Goal: Task Accomplishment & Management: Complete application form

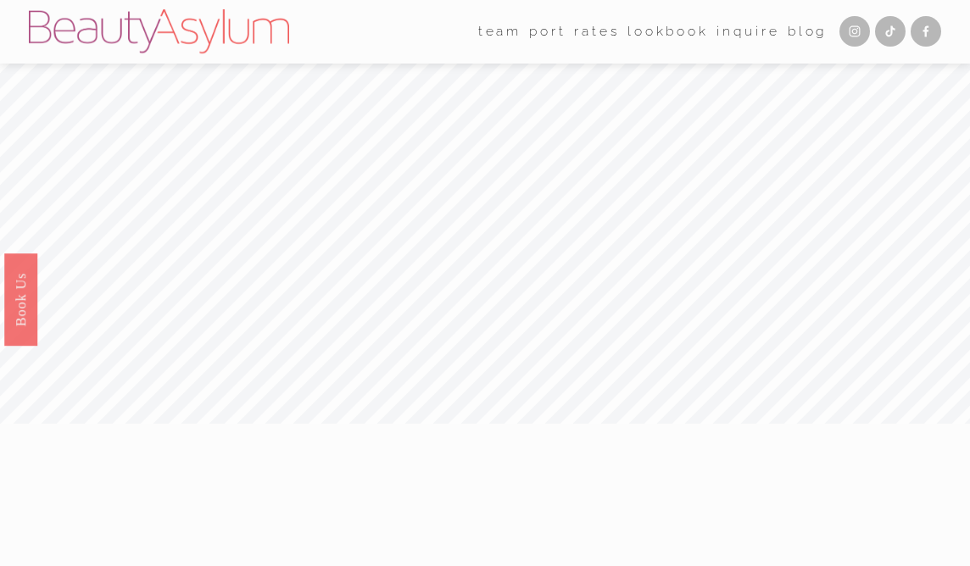
click at [741, 27] on link "Inquire" at bounding box center [747, 32] width 63 height 26
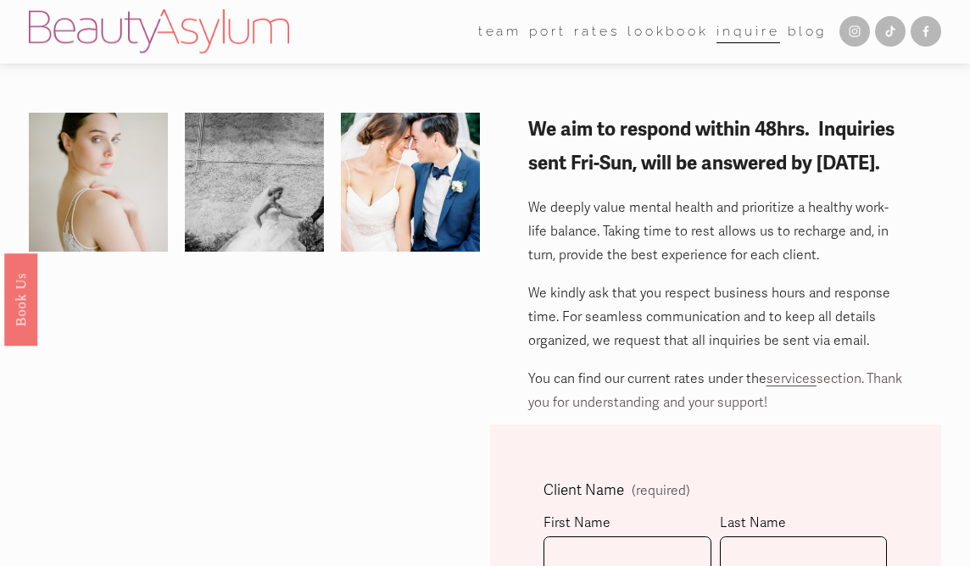
scroll to position [232, 0]
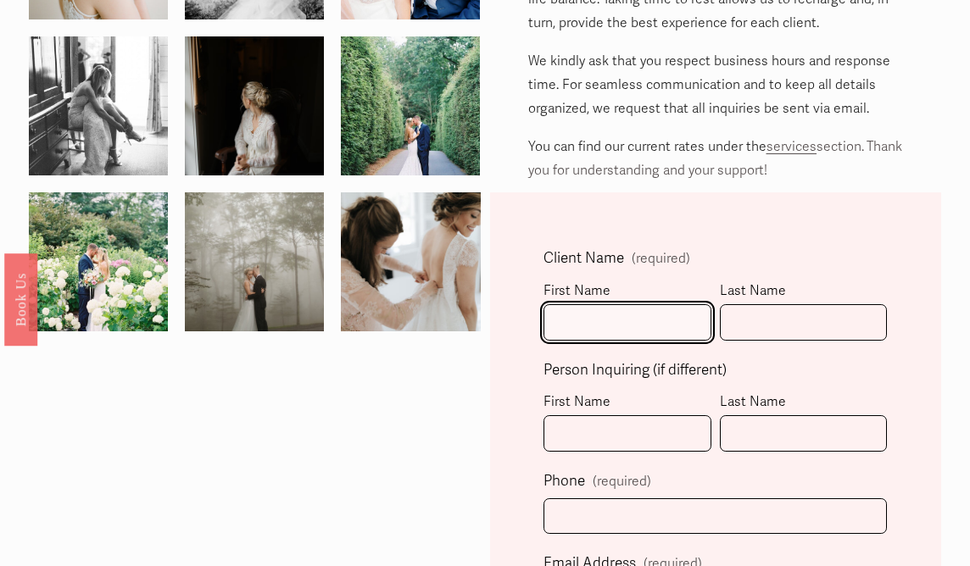
click at [637, 328] on input "First Name" at bounding box center [627, 322] width 167 height 36
type input "[PERSON_NAME]"
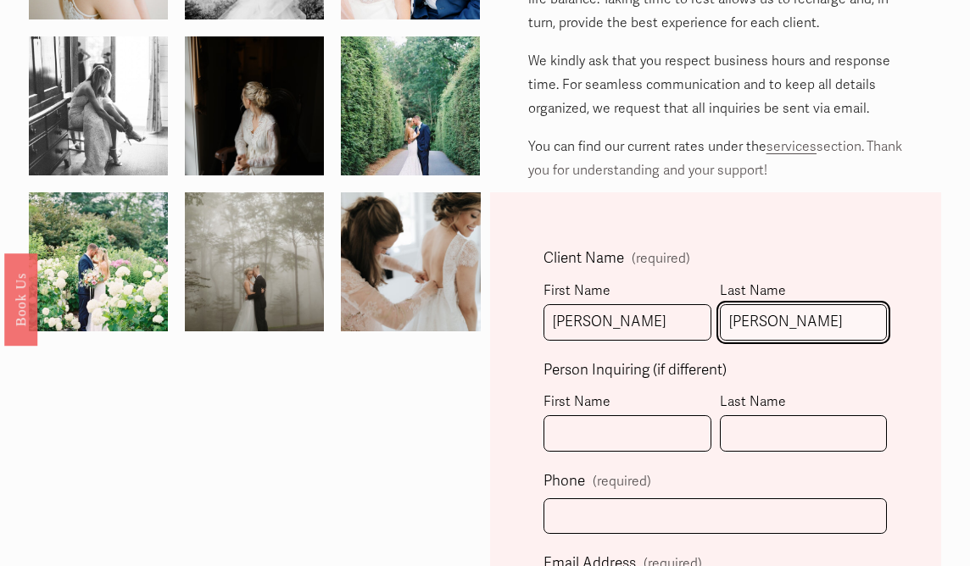
type input "Q"
type input "Queen"
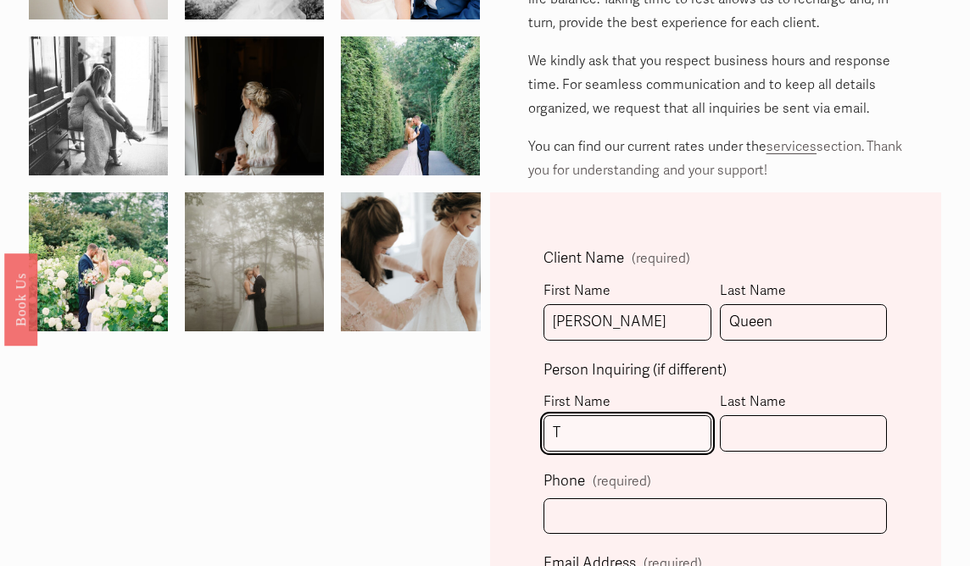
type input "[PERSON_NAME]"
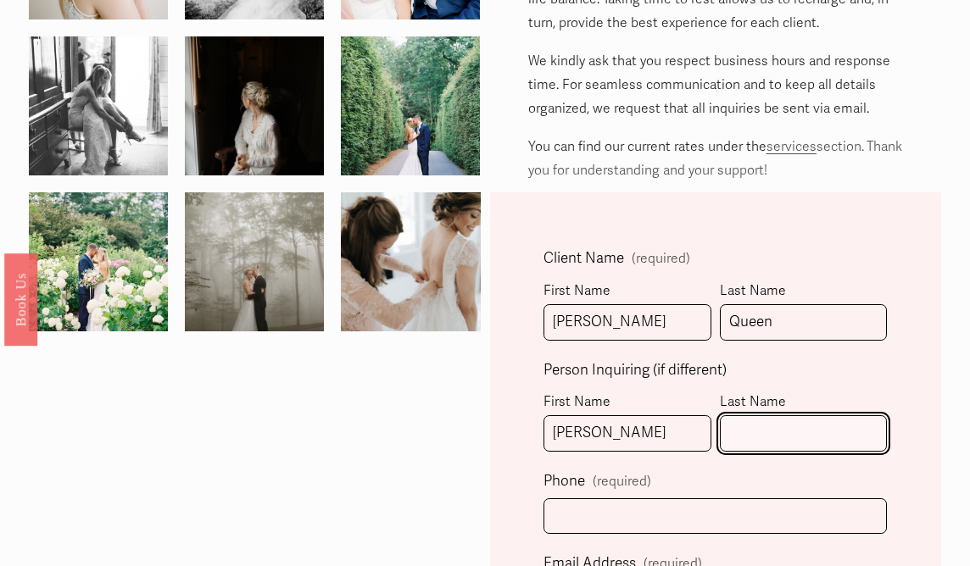
type input "[PERSON_NAME]"
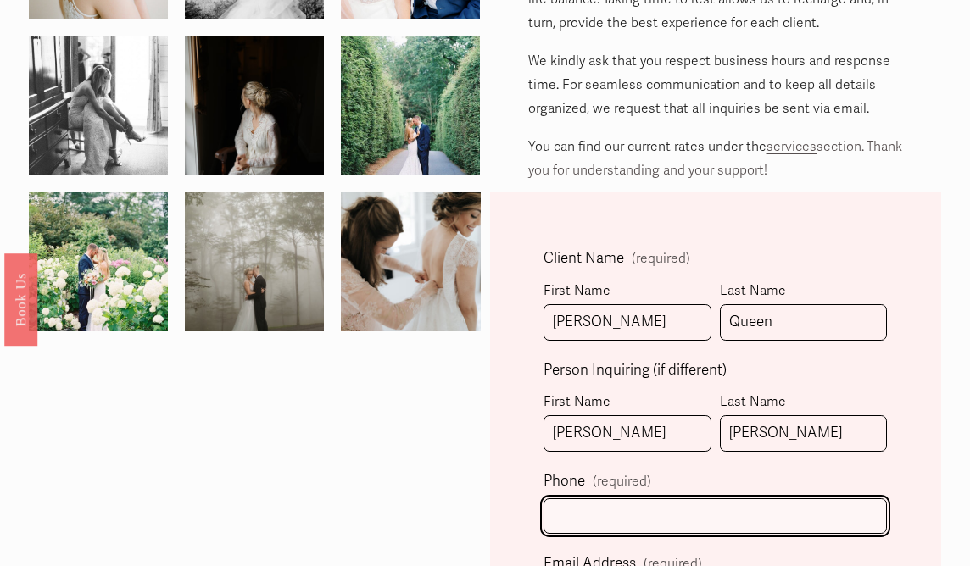
type input "[PHONE_NUMBER]"
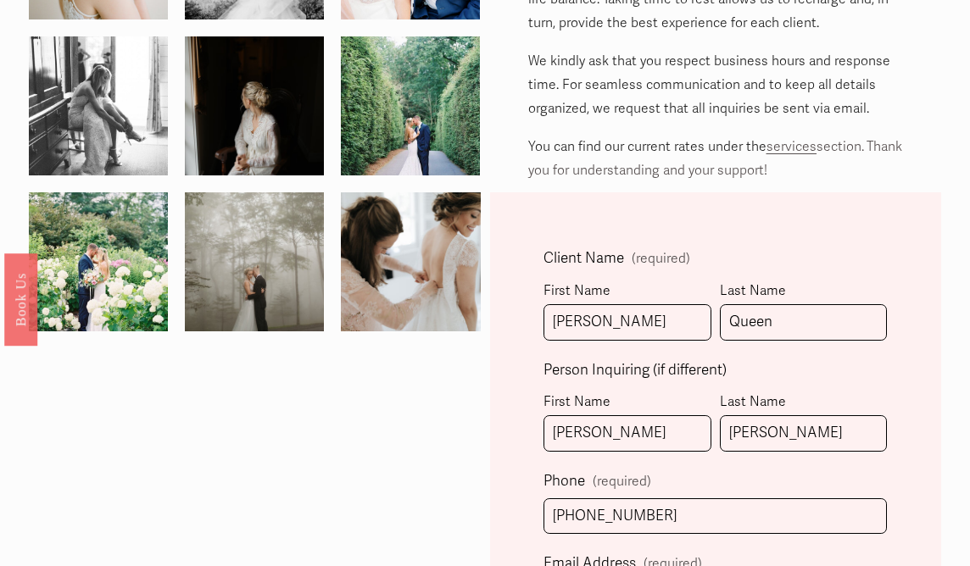
type input "[EMAIL_ADDRESS][DOMAIN_NAME]"
select select "[GEOGRAPHIC_DATA], [GEOGRAPHIC_DATA]"
type input "[PHONE_NUMBER]"
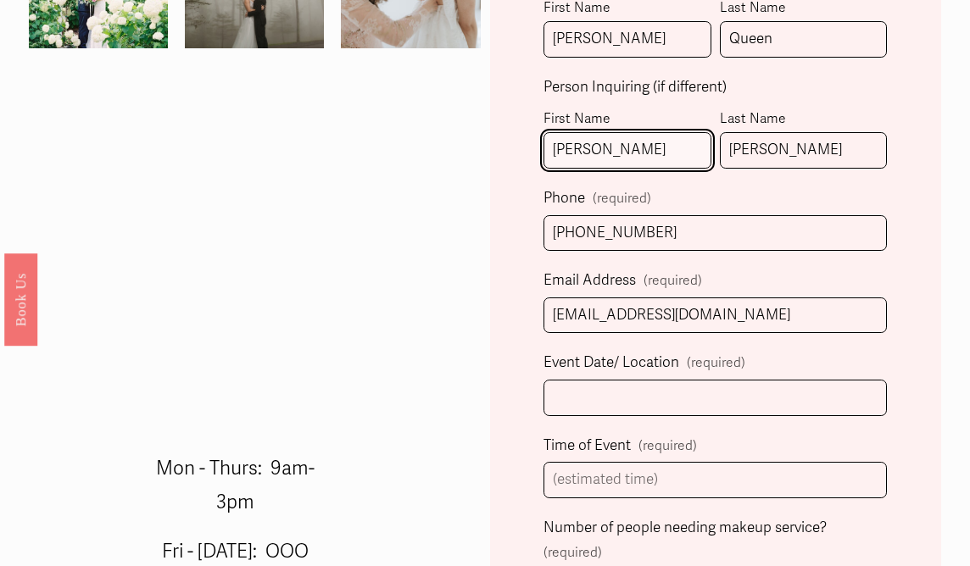
scroll to position [518, 0]
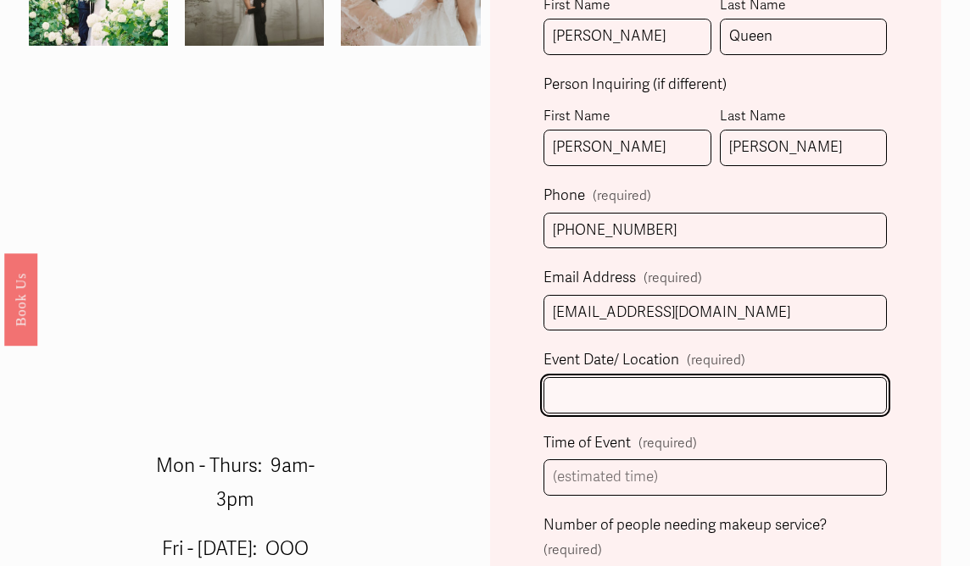
click at [598, 399] on input "Event Date/ Location (required)" at bounding box center [715, 395] width 343 height 36
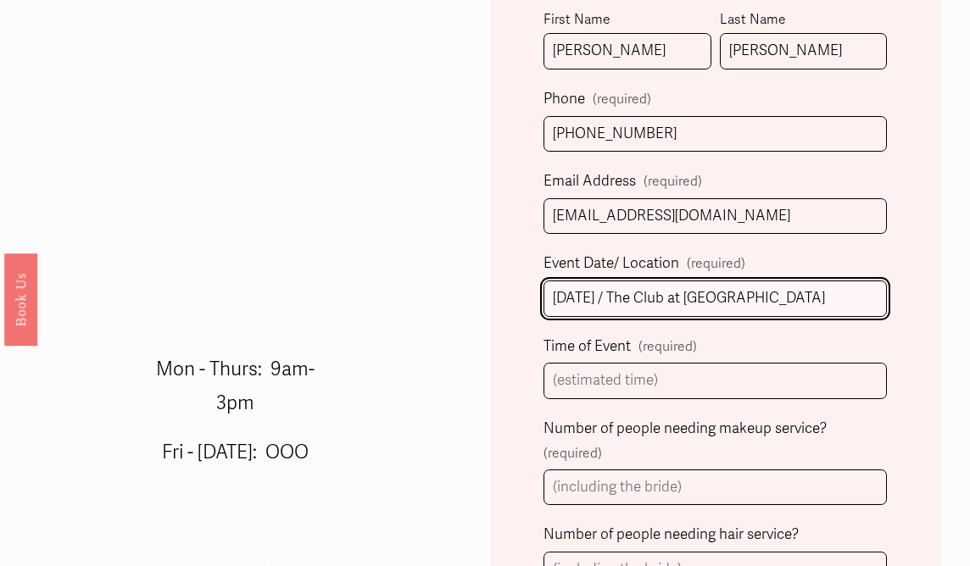
scroll to position [618, 0]
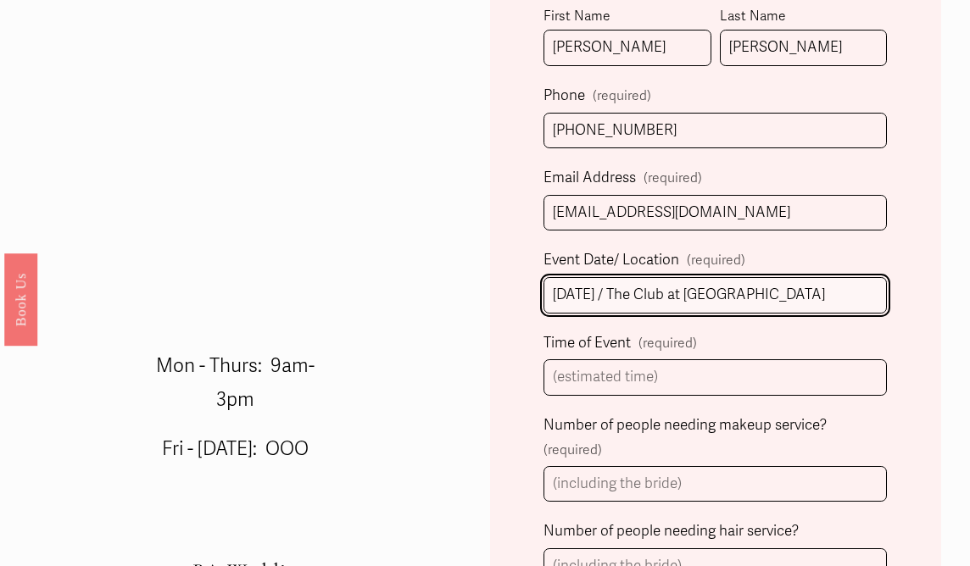
type input "[DATE] / The Club at [GEOGRAPHIC_DATA]"
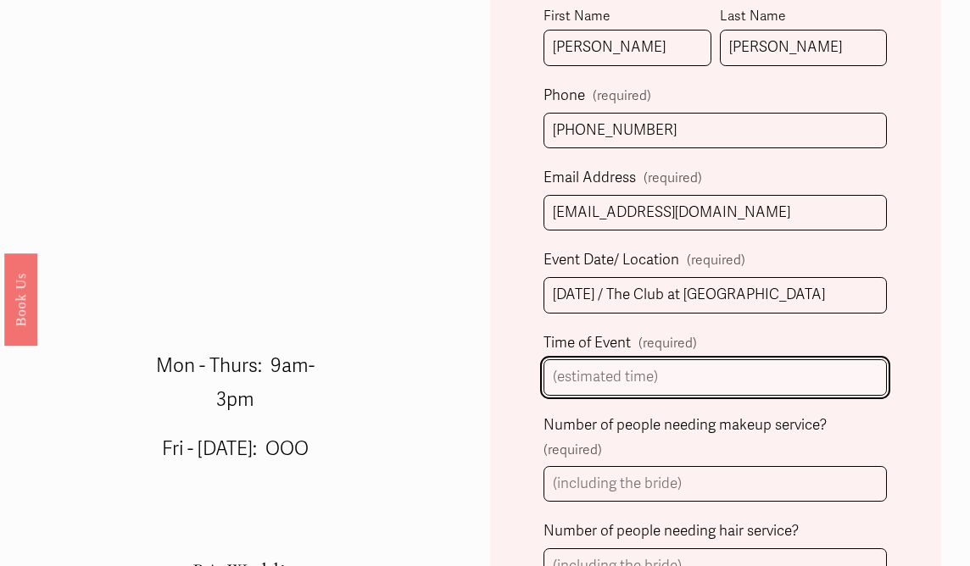
click at [599, 377] on input "Time of Event (required)" at bounding box center [715, 378] width 343 height 36
type input "5"
type input "4pm"
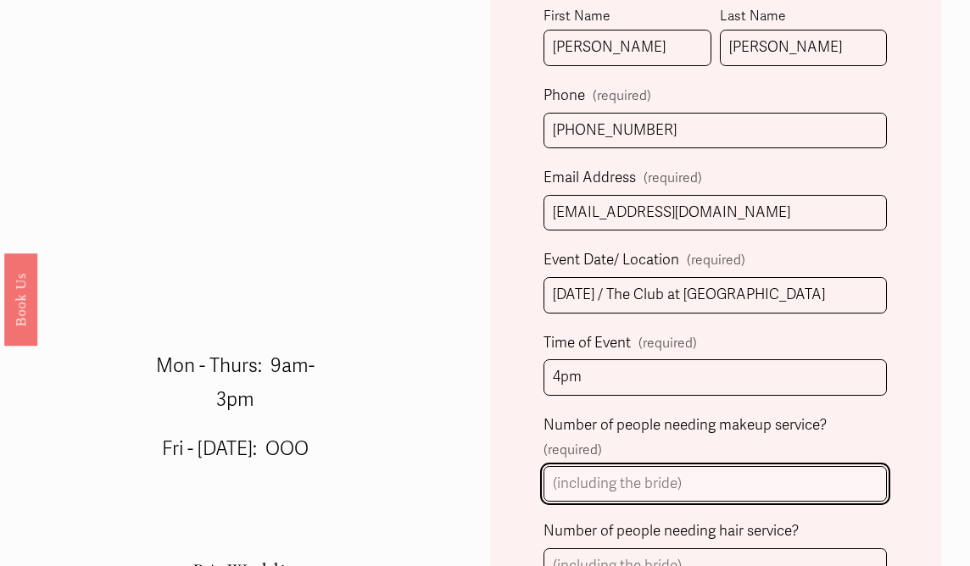
click at [610, 491] on input "Number of people needing makeup service? (required)" at bounding box center [715, 484] width 343 height 36
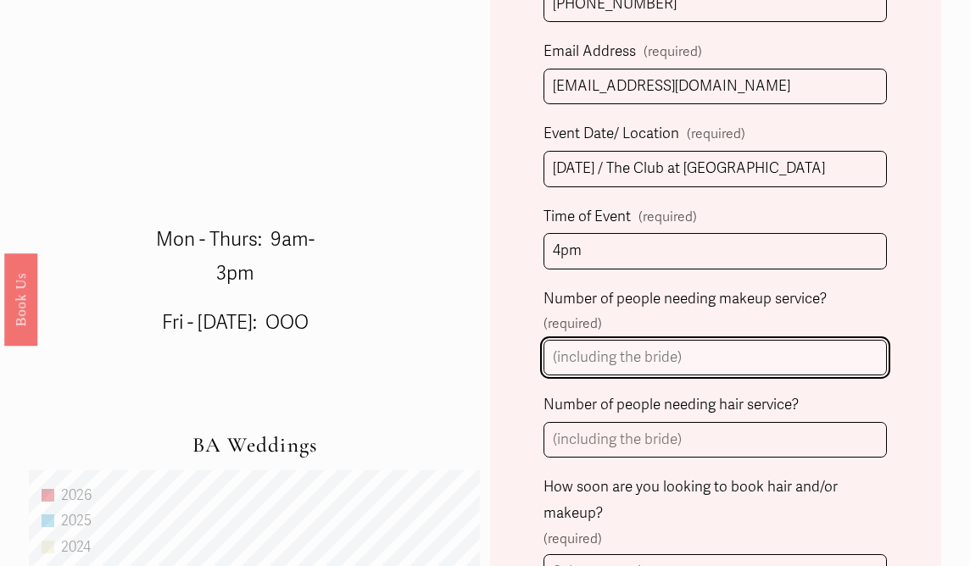
scroll to position [751, 0]
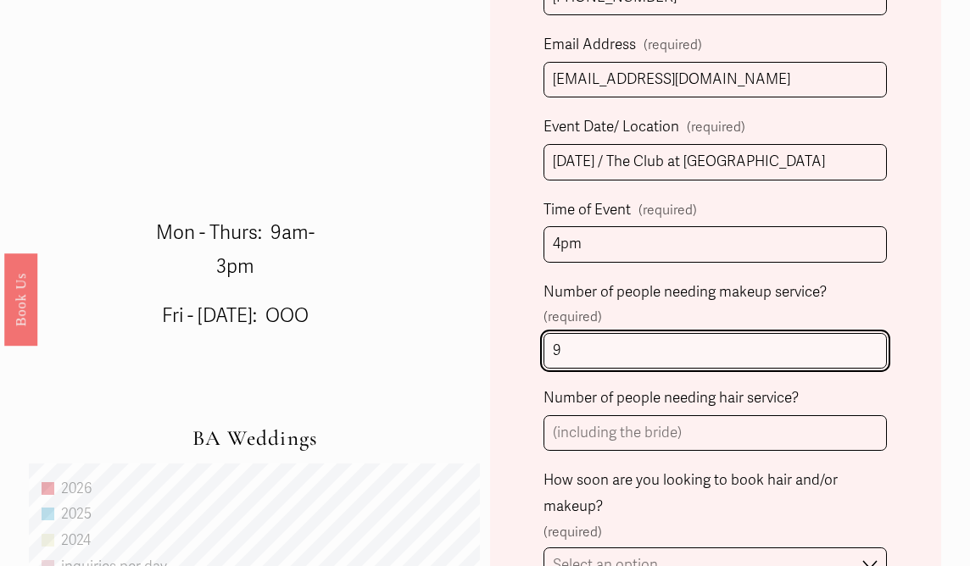
type input "9"
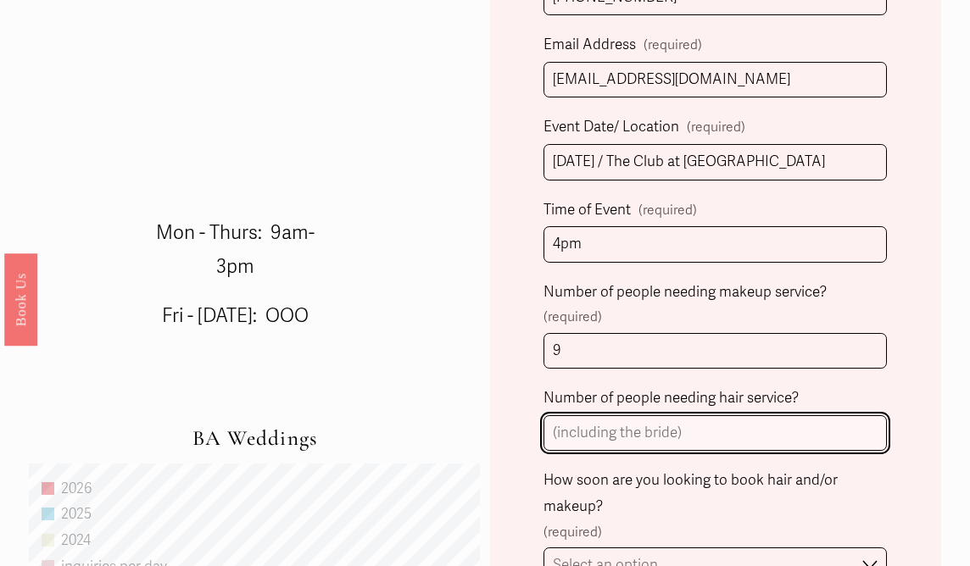
click at [579, 438] on input "Number of people needing hair service?" at bounding box center [715, 433] width 343 height 36
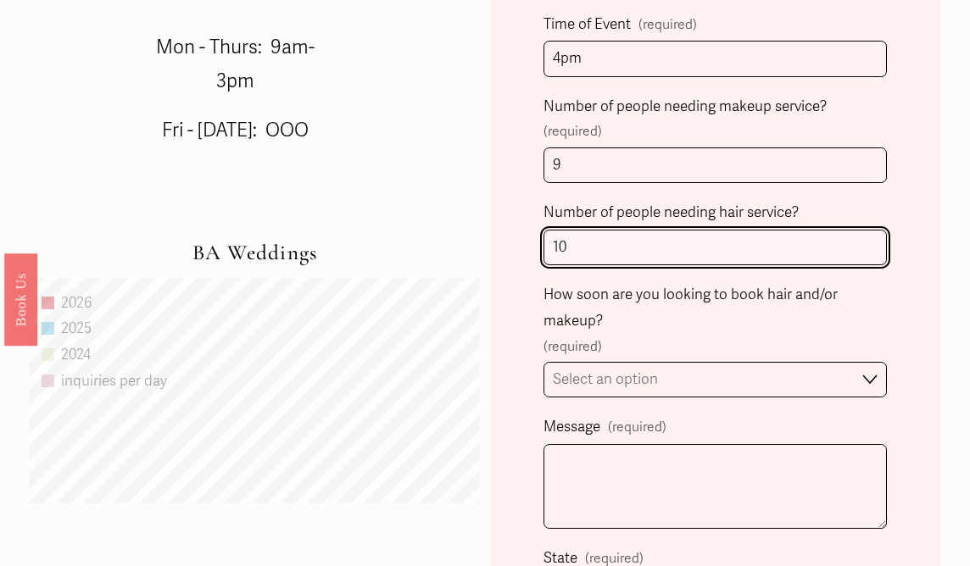
scroll to position [942, 0]
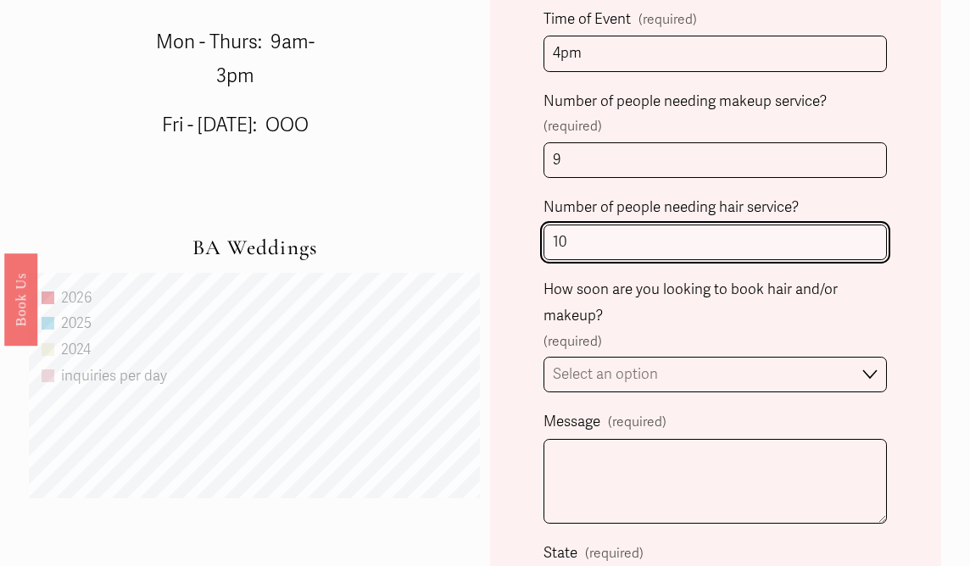
type input "10"
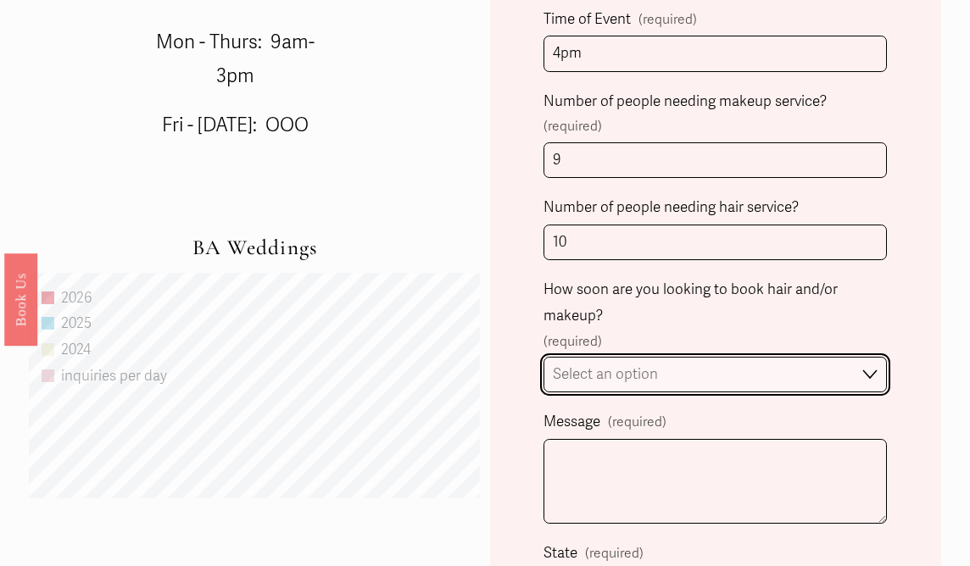
click at [611, 382] on select "Select an option Immediately 1-2 weeks I'm looking for information & not ready …" at bounding box center [715, 375] width 343 height 36
select select "1-2 weeks"
click at [544, 357] on select "Select an option Immediately 1-2 weeks I'm looking for information & not ready …" at bounding box center [715, 375] width 343 height 36
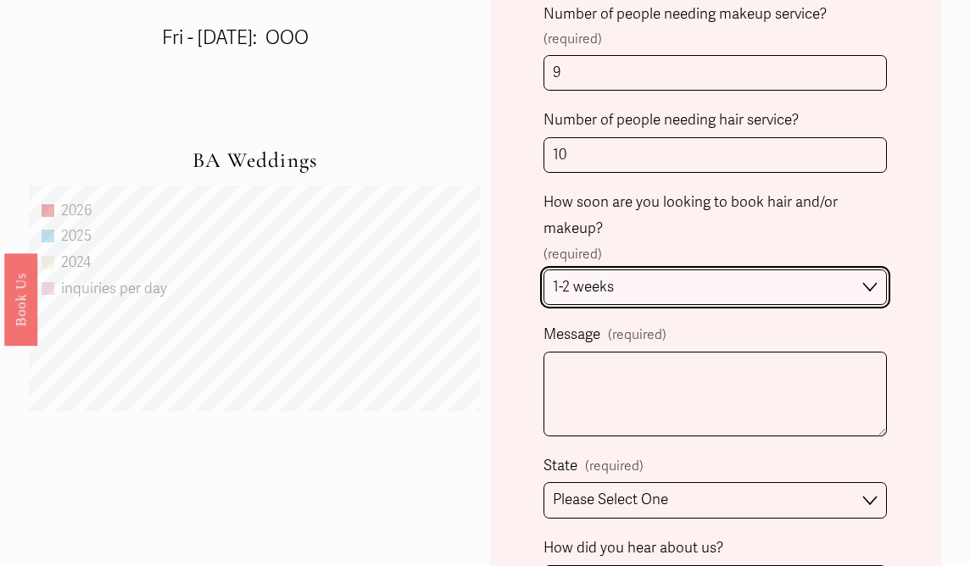
scroll to position [1032, 0]
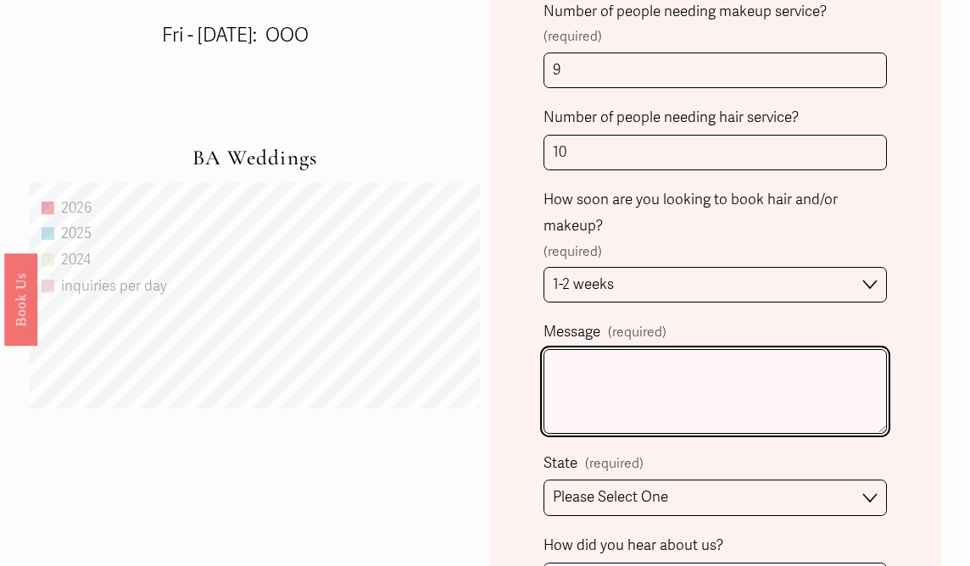
click at [615, 400] on textarea "Message (required)" at bounding box center [715, 391] width 343 height 85
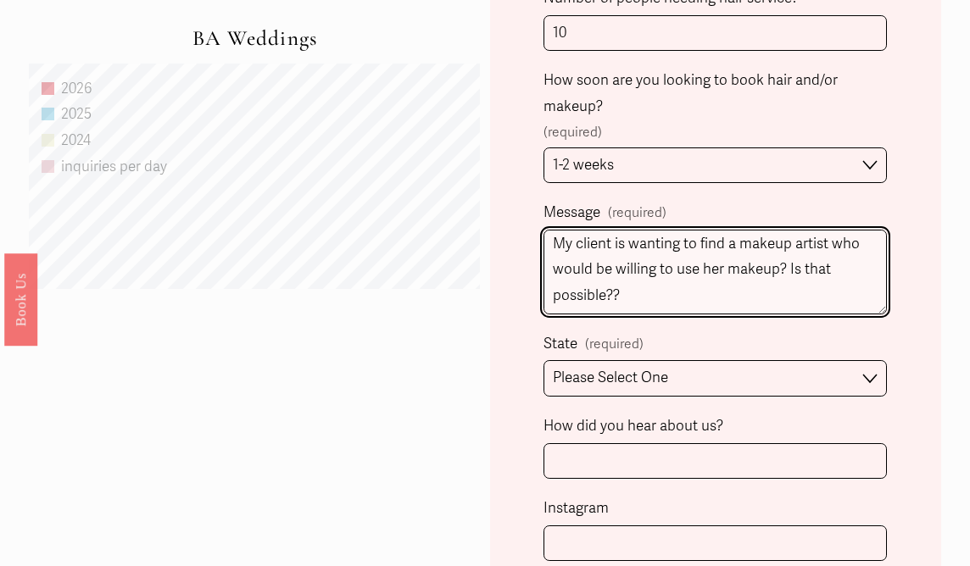
scroll to position [1160, 0]
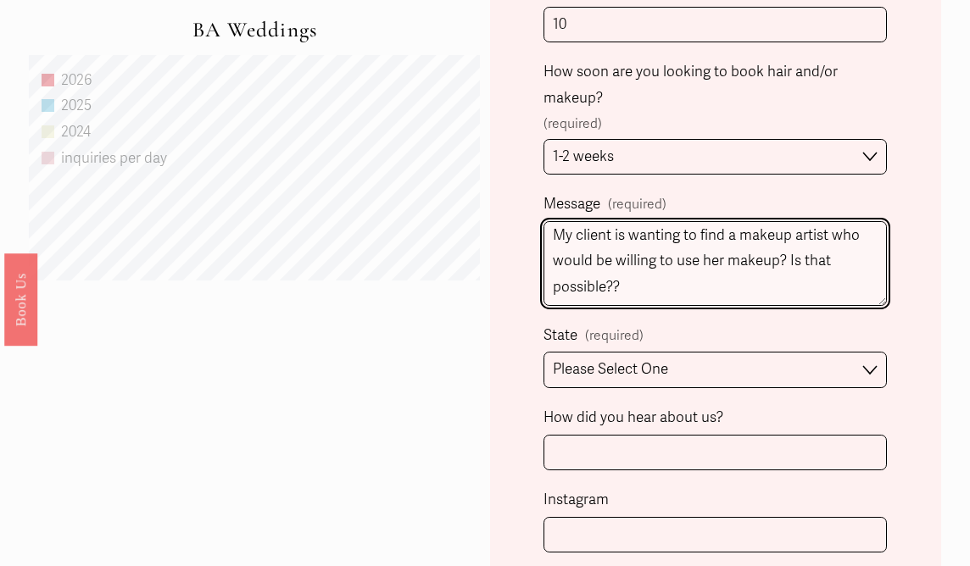
type textarea "My client is wanting to find a makeup artist who would be willing to use her ma…"
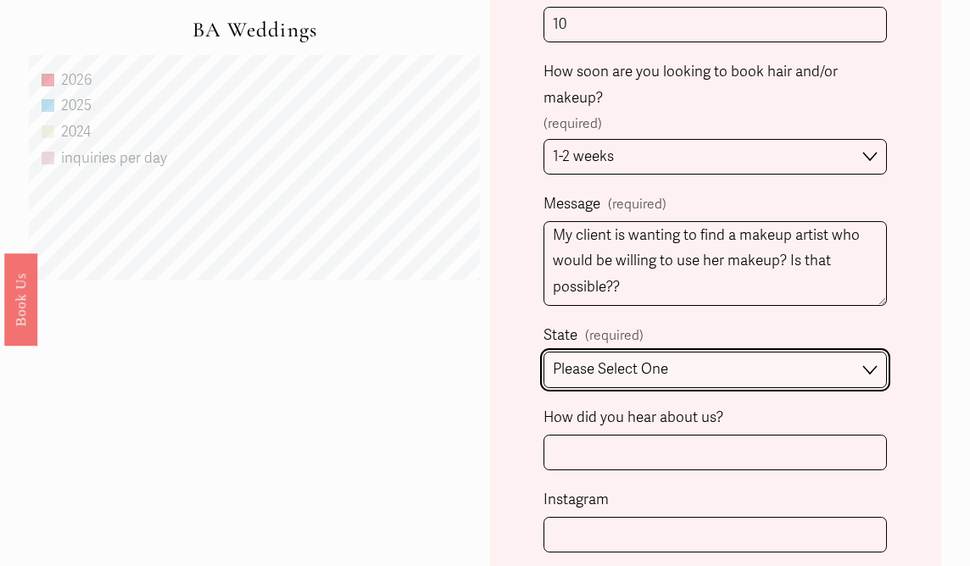
click at [579, 371] on select "Please Select One [GEOGRAPHIC_DATA], [GEOGRAPHIC_DATA] [GEOGRAPHIC_DATA], [GEOG…" at bounding box center [715, 370] width 343 height 36
click at [544, 353] on select "Please Select One [GEOGRAPHIC_DATA], [GEOGRAPHIC_DATA] [GEOGRAPHIC_DATA], [GEOG…" at bounding box center [715, 370] width 343 height 36
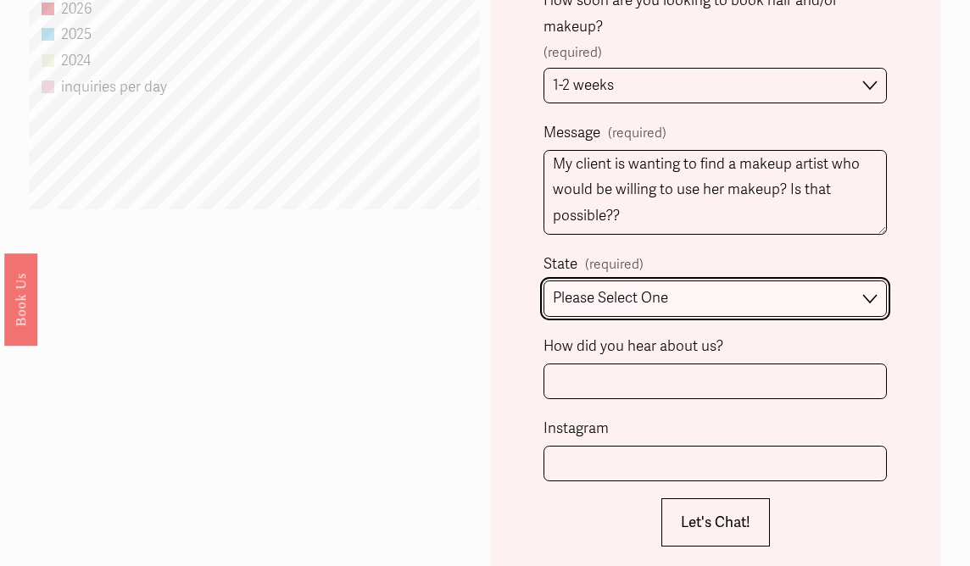
scroll to position [1239, 0]
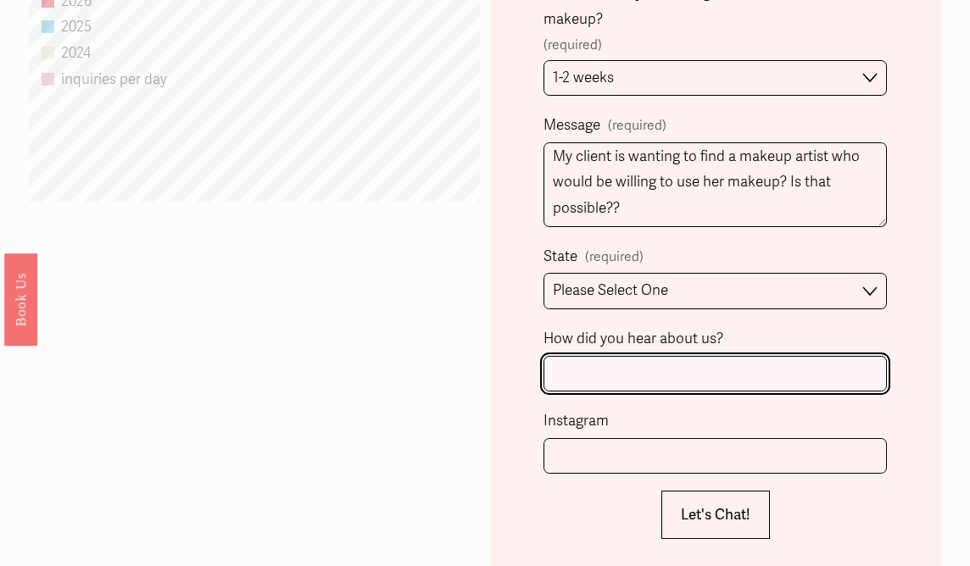
click at [580, 372] on input "How did you hear about us?" at bounding box center [715, 374] width 343 height 36
type input "Past Vendor"
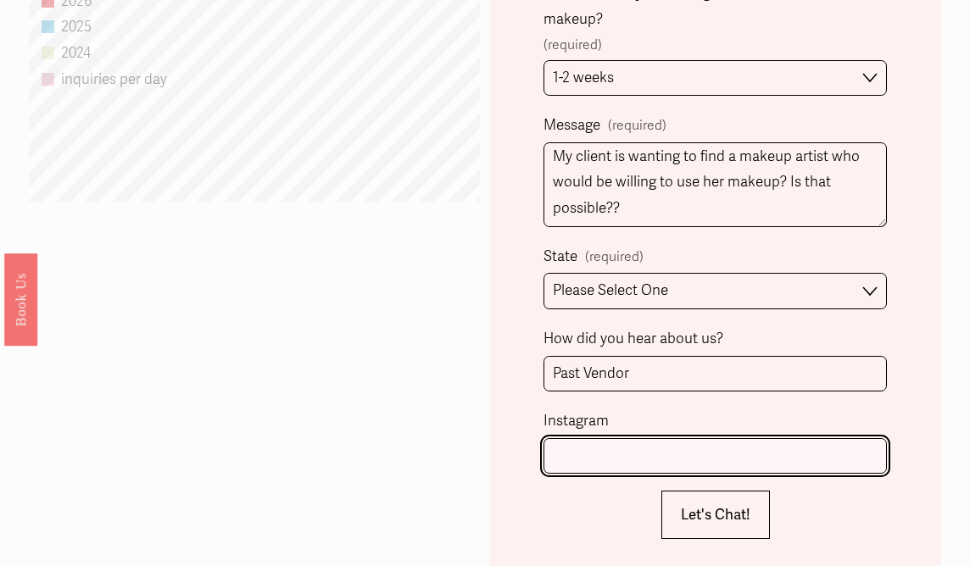
click at [573, 466] on input "Instagram" at bounding box center [715, 456] width 343 height 36
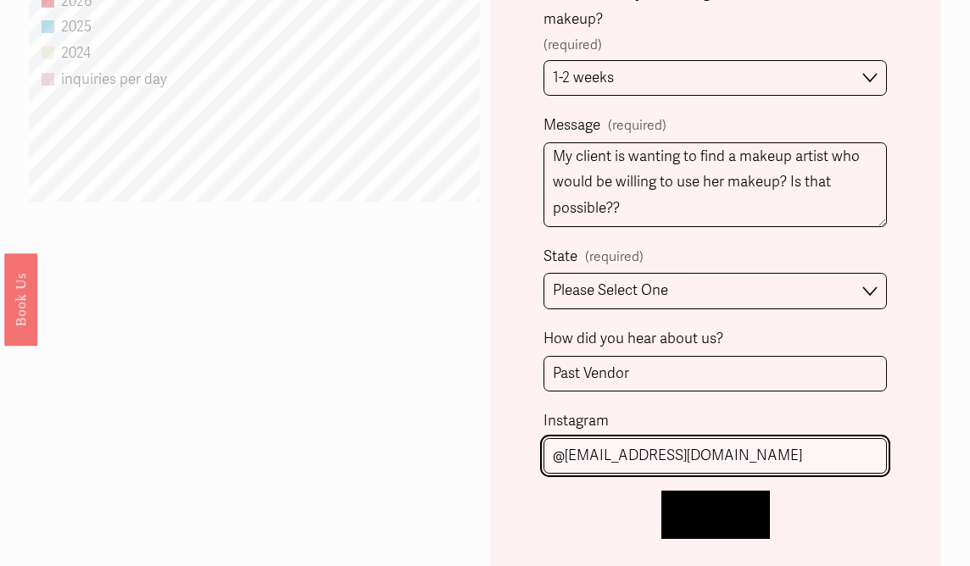
type input "@[EMAIL_ADDRESS][DOMAIN_NAME]"
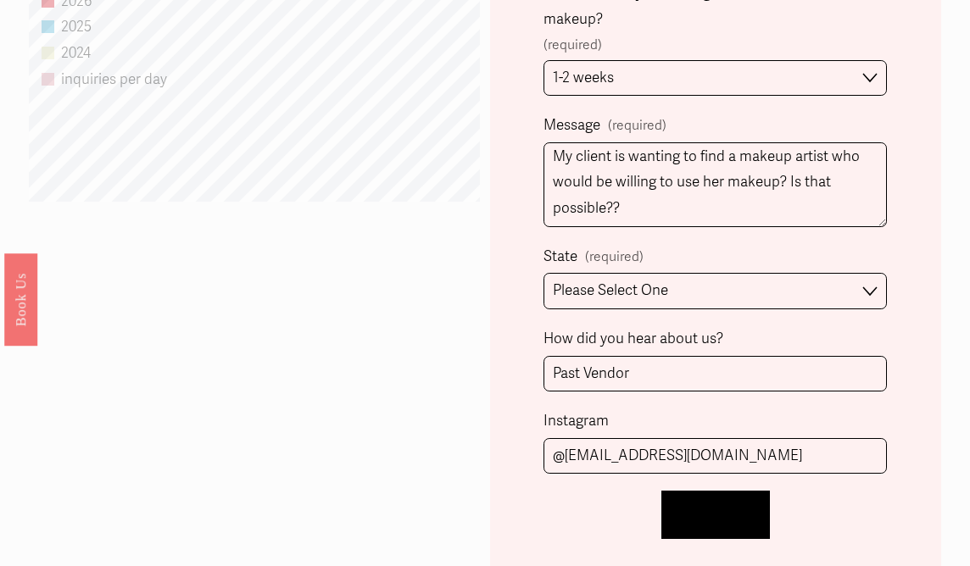
click at [690, 528] on button "Let's Chat! Let's Chat!" at bounding box center [715, 515] width 109 height 48
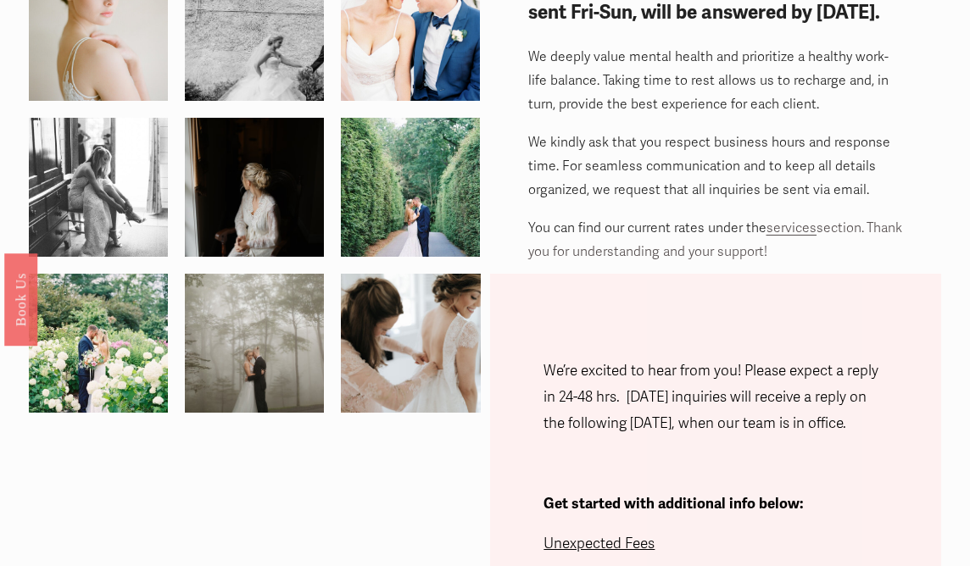
scroll to position [0, 0]
